Goal: Task Accomplishment & Management: Use online tool/utility

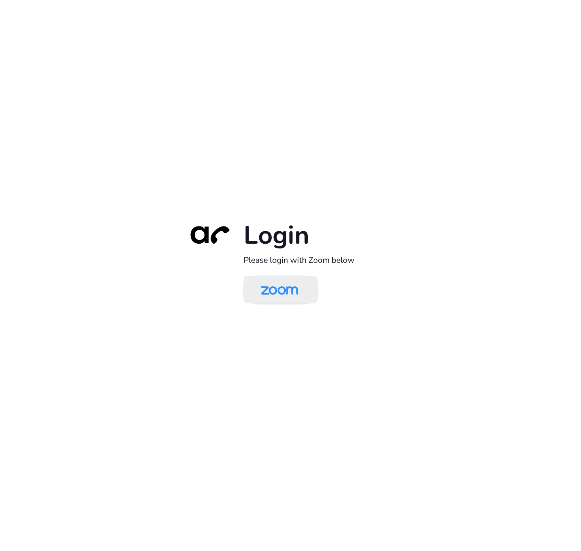
click at [305, 291] on img at bounding box center [279, 290] width 54 height 25
click at [286, 292] on img at bounding box center [279, 290] width 54 height 25
